Goal: Information Seeking & Learning: Learn about a topic

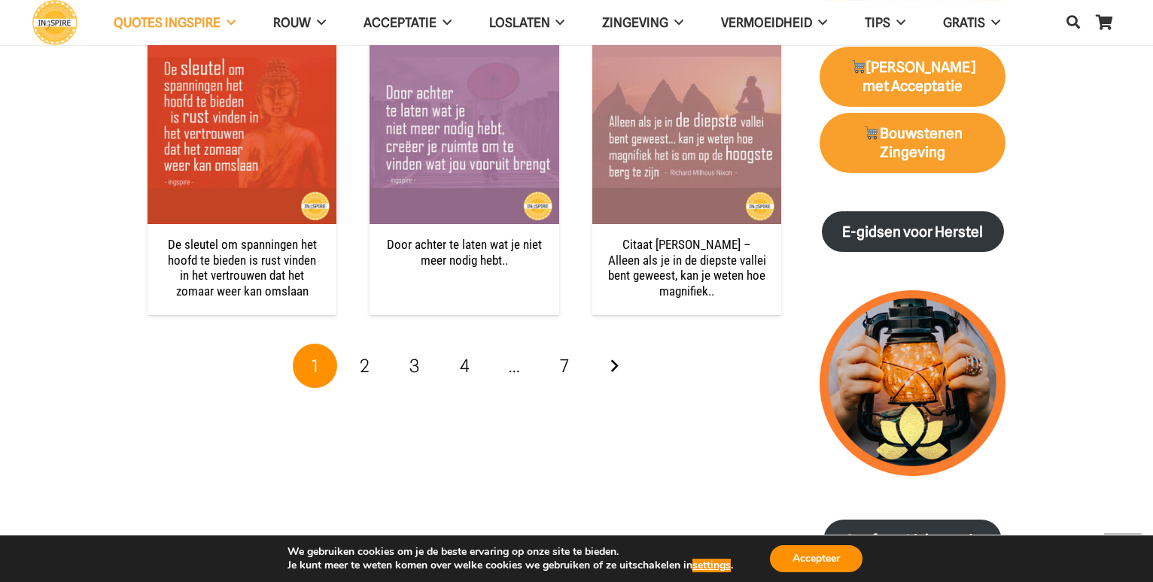
scroll to position [1650, 0]
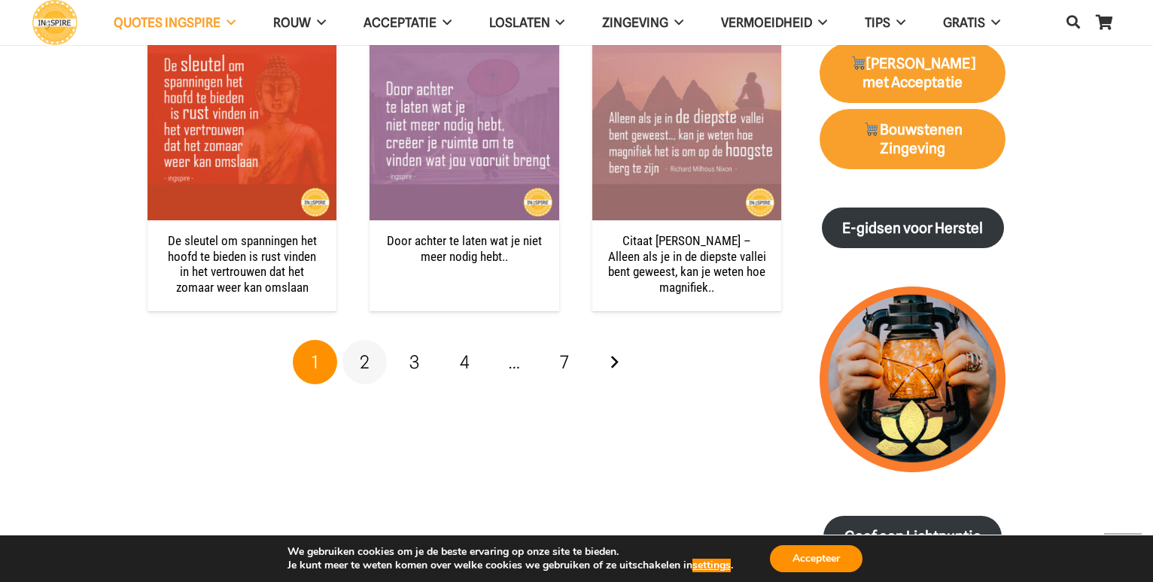
click at [364, 360] on span "2" at bounding box center [365, 362] width 10 height 22
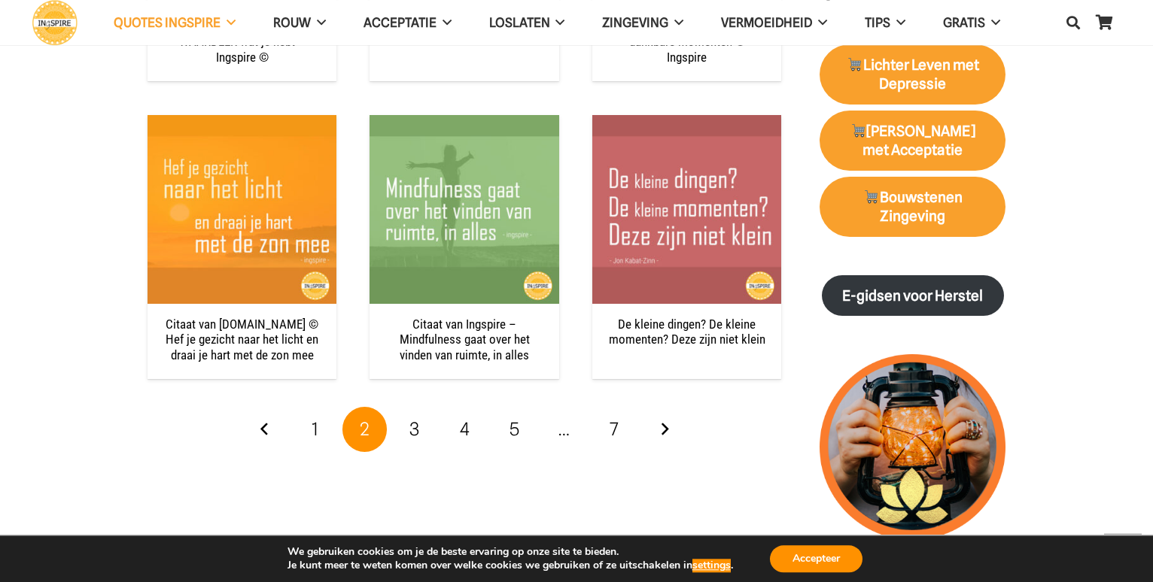
scroll to position [1612, 0]
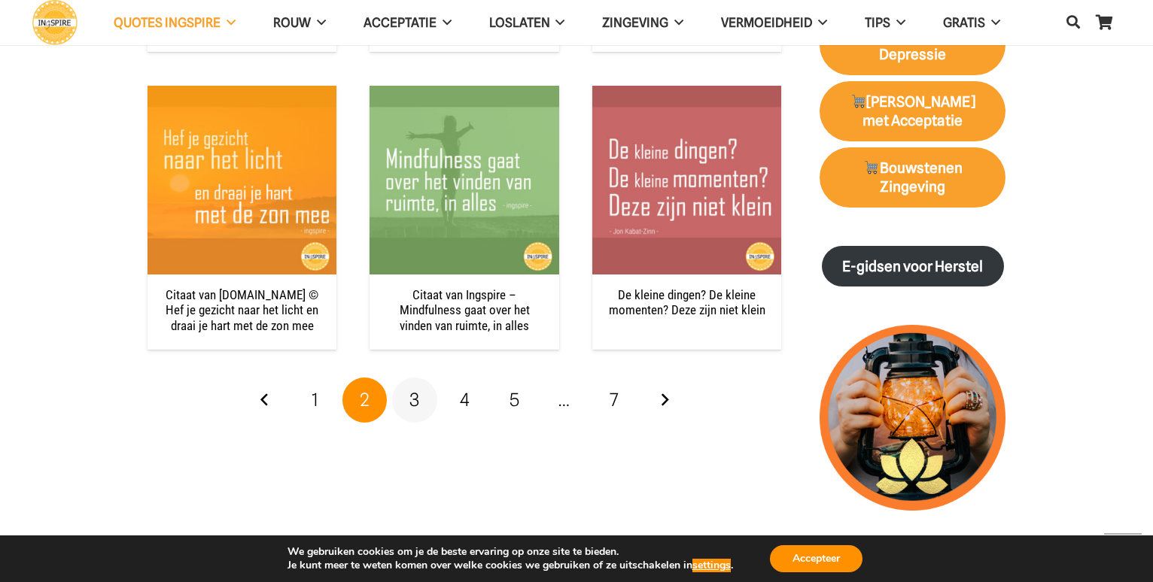
click at [416, 402] on span "3" at bounding box center [414, 400] width 10 height 22
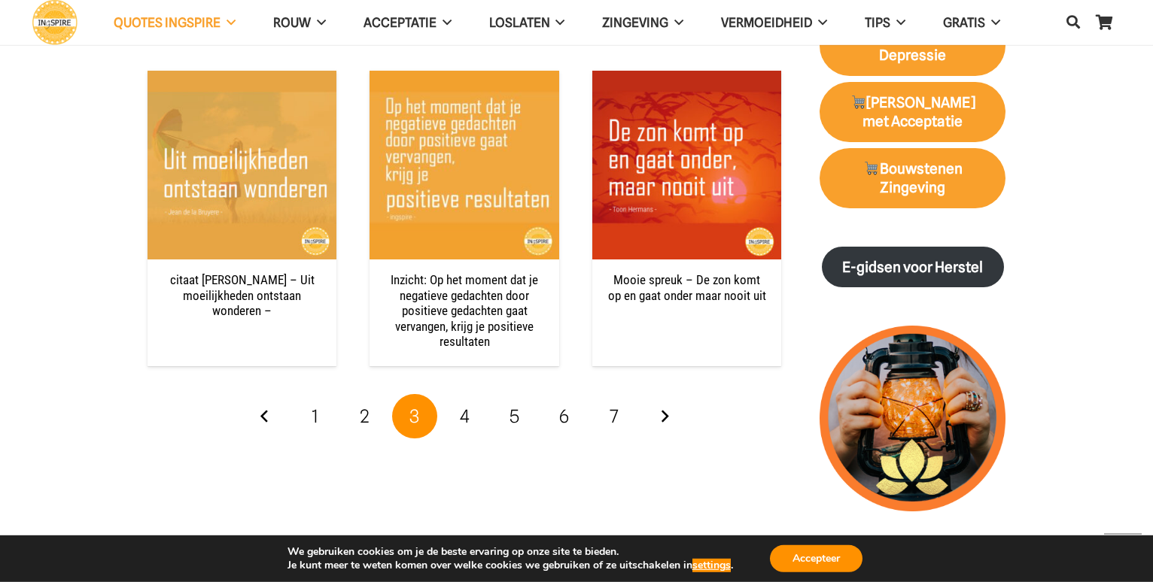
scroll to position [1612, 0]
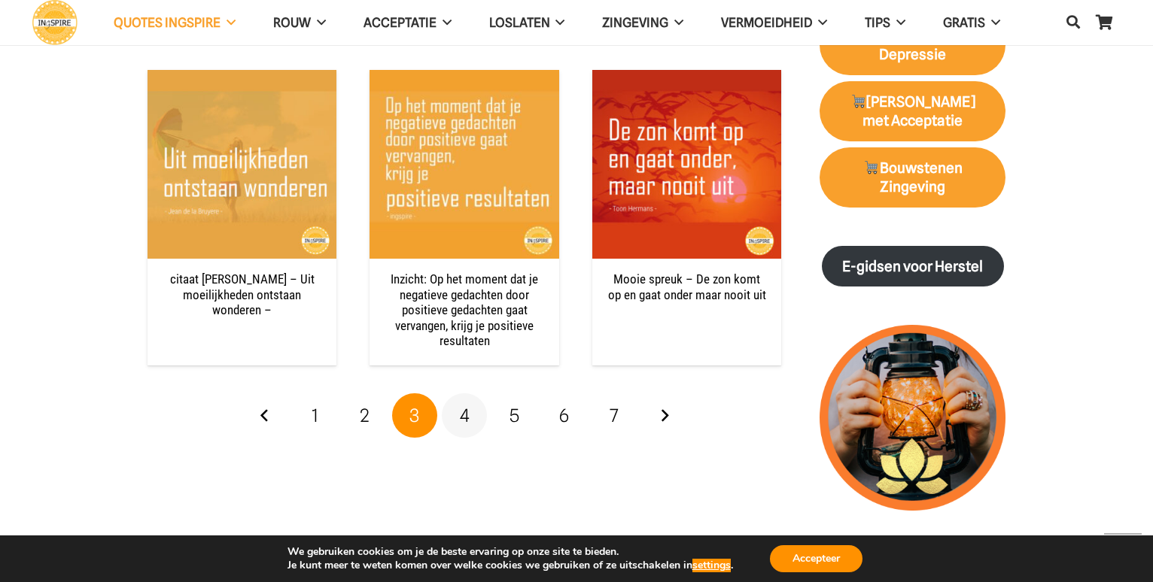
click at [463, 405] on span "4" at bounding box center [465, 416] width 10 height 22
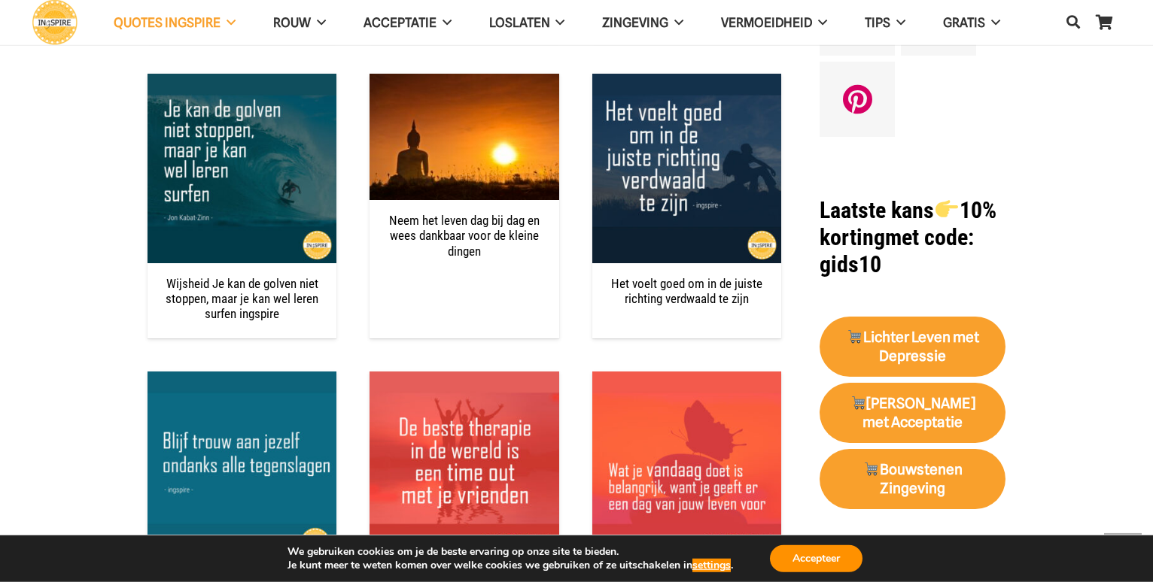
scroll to position [1458, 0]
